Goal: Task Accomplishment & Management: Manage account settings

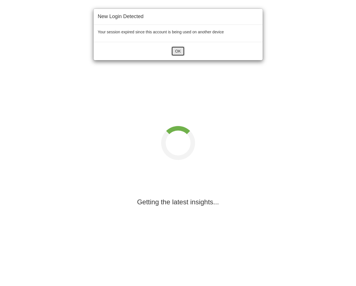
click at [176, 49] on button "OK" at bounding box center [177, 51] width 13 height 10
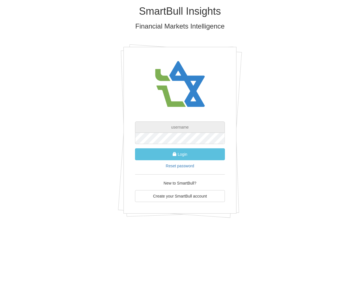
click at [181, 126] on input "text" at bounding box center [180, 127] width 90 height 11
click at [180, 126] on input "text" at bounding box center [180, 127] width 90 height 11
type input "[EMAIL_ADDRESS][PERSON_NAME][DOMAIN_NAME]"
click at [135, 148] on button "Login" at bounding box center [180, 154] width 90 height 12
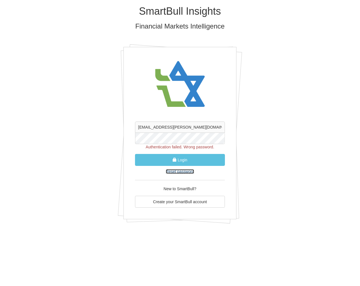
click at [179, 173] on link "Reset password" at bounding box center [180, 171] width 28 height 5
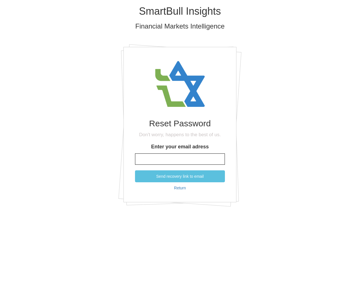
click at [180, 164] on input "Enter your email adress" at bounding box center [180, 159] width 90 height 11
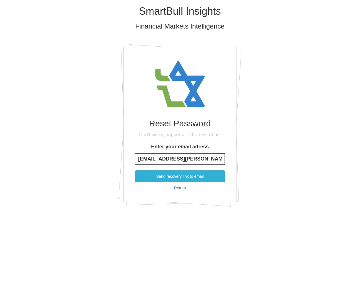
type input "[EMAIL_ADDRESS][PERSON_NAME][DOMAIN_NAME]"
click at [181, 177] on button "Send recovery link to email" at bounding box center [180, 177] width 90 height 12
